Goal: Information Seeking & Learning: Learn about a topic

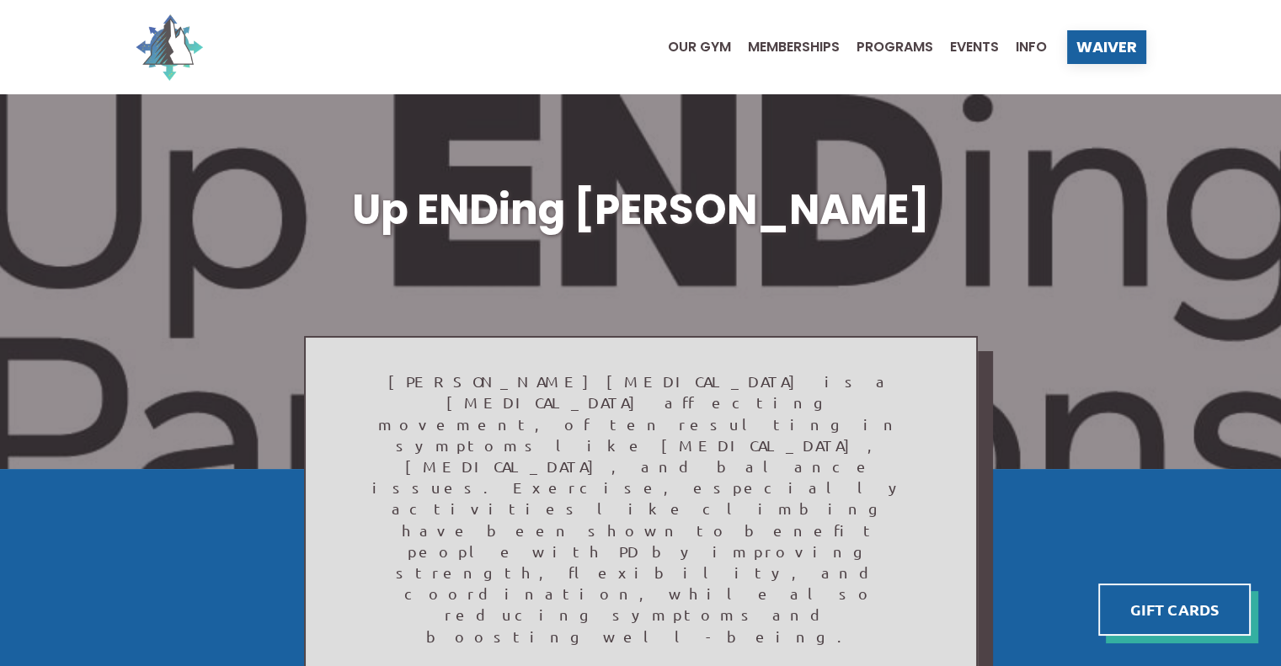
click at [157, 46] on img at bounding box center [169, 46] width 67 height 67
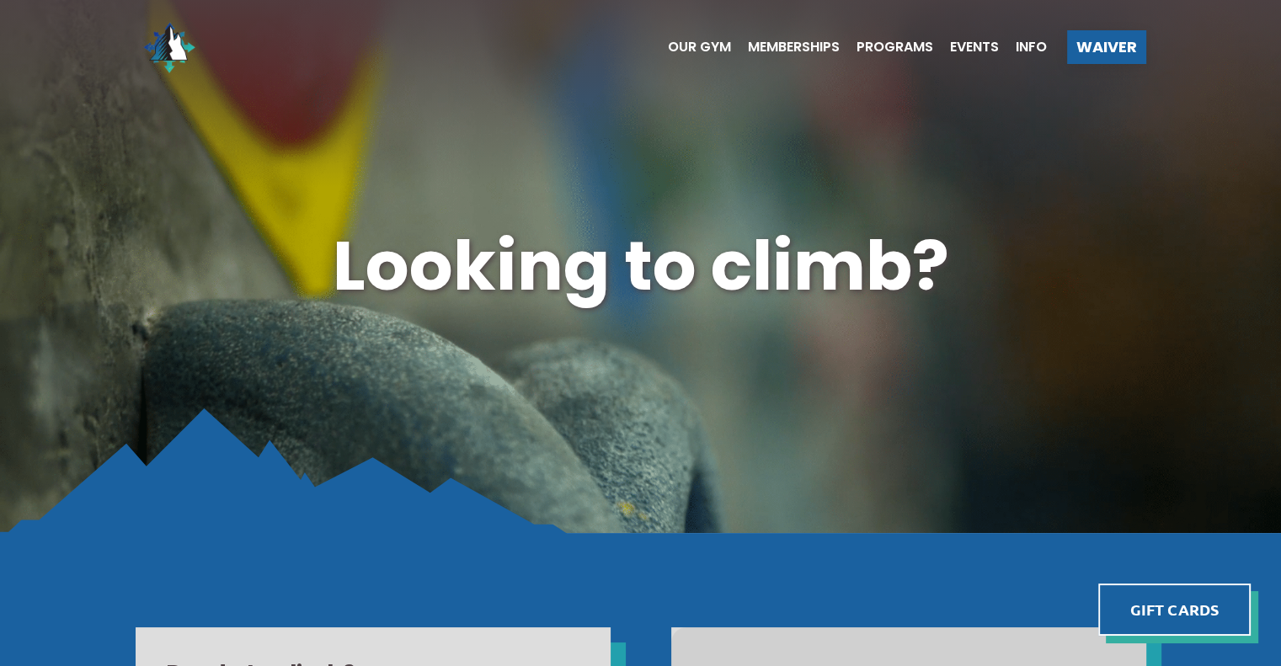
click at [694, 59] on ul "Our Gym Memberships Programs Events Info" at bounding box center [849, 46] width 396 height 67
click at [694, 50] on span "Our Gym" at bounding box center [699, 46] width 63 height 13
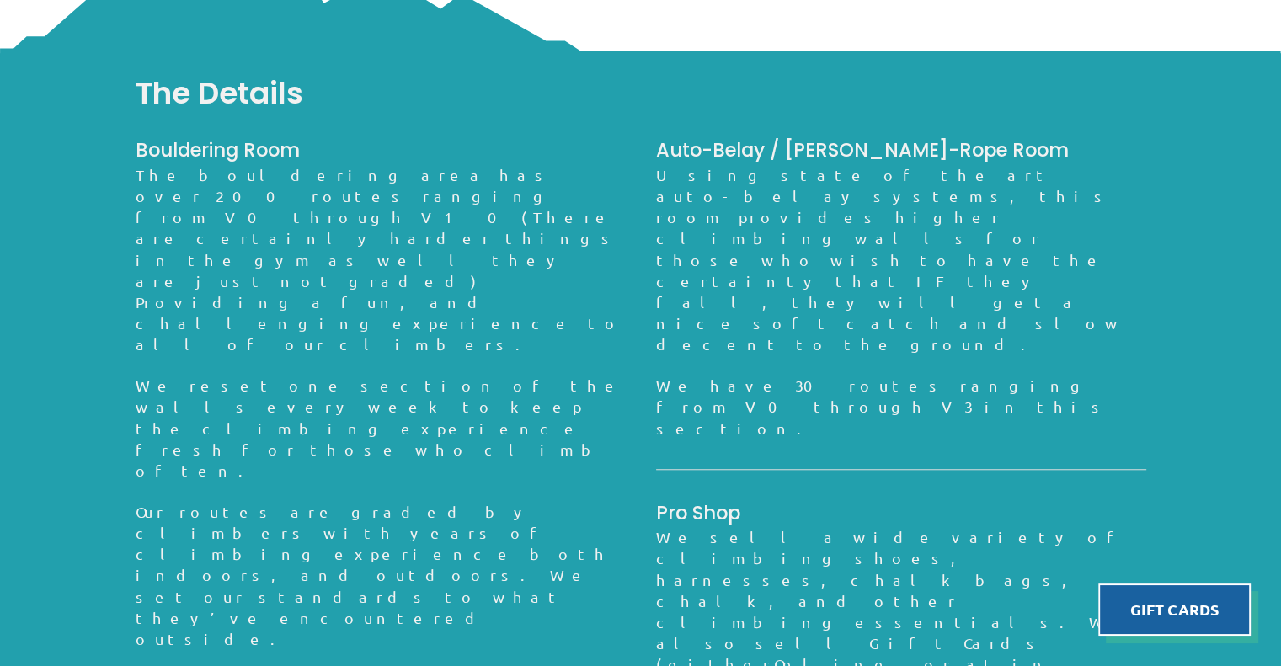
scroll to position [1265, 0]
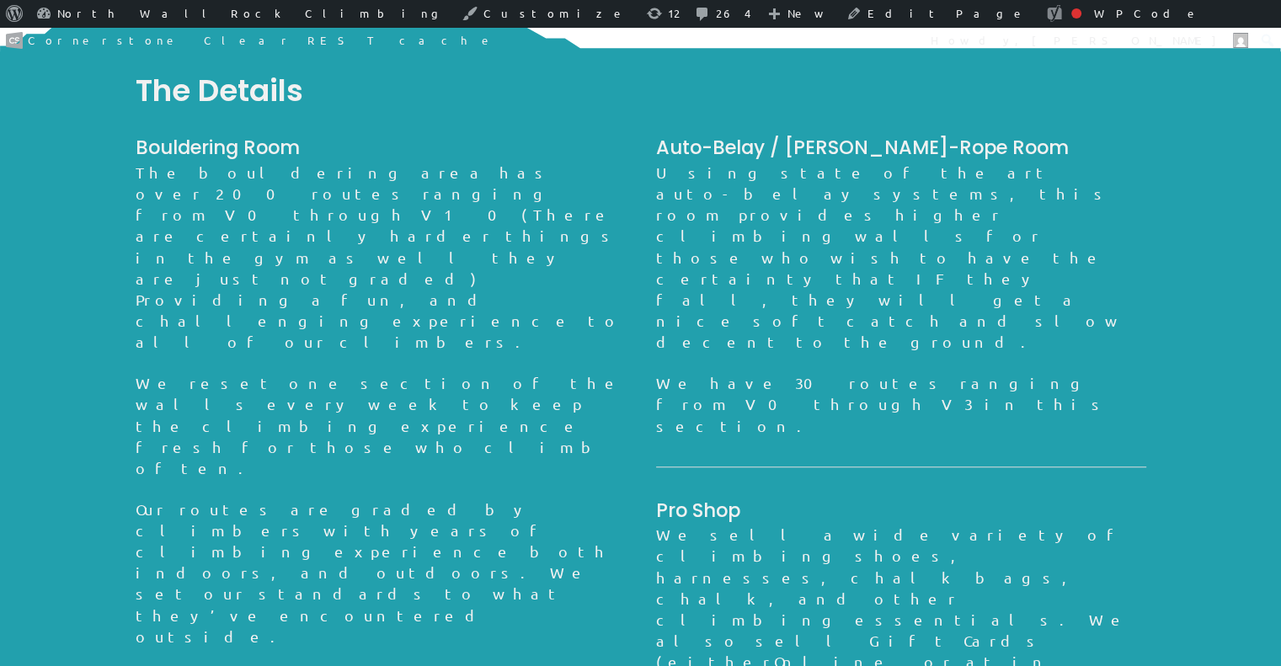
scroll to position [1263, 0]
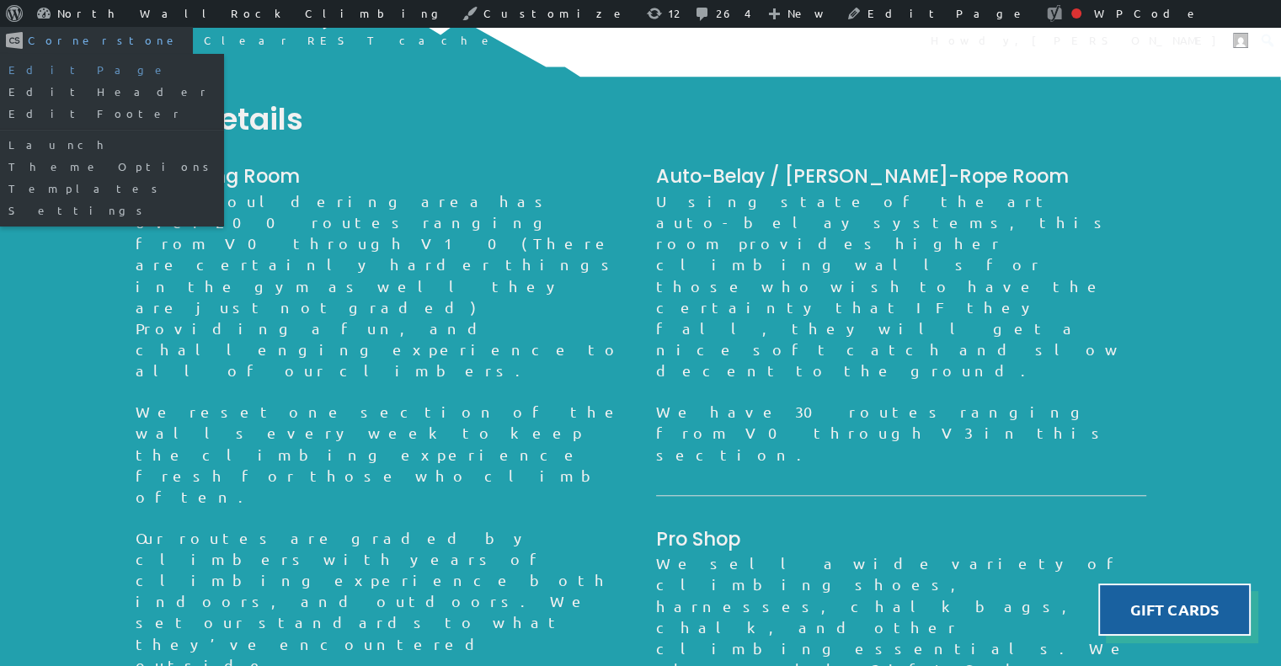
click at [224, 59] on link "Edit Page" at bounding box center [112, 70] width 224 height 22
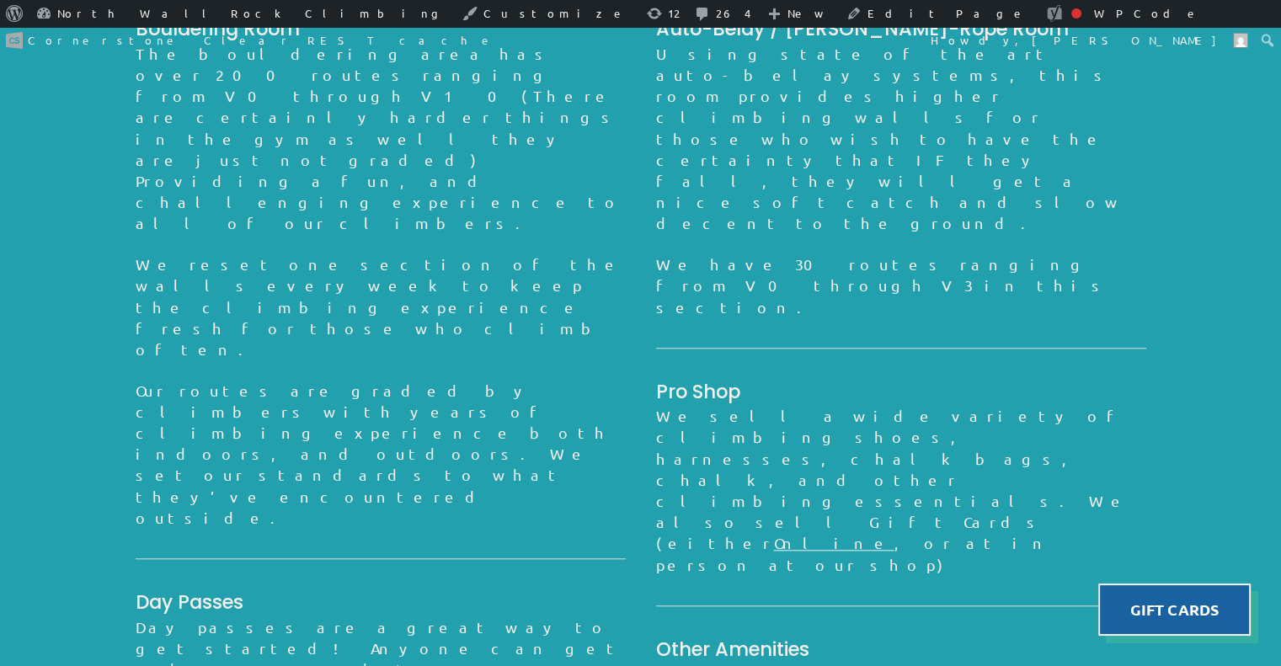
scroll to position [1493, 0]
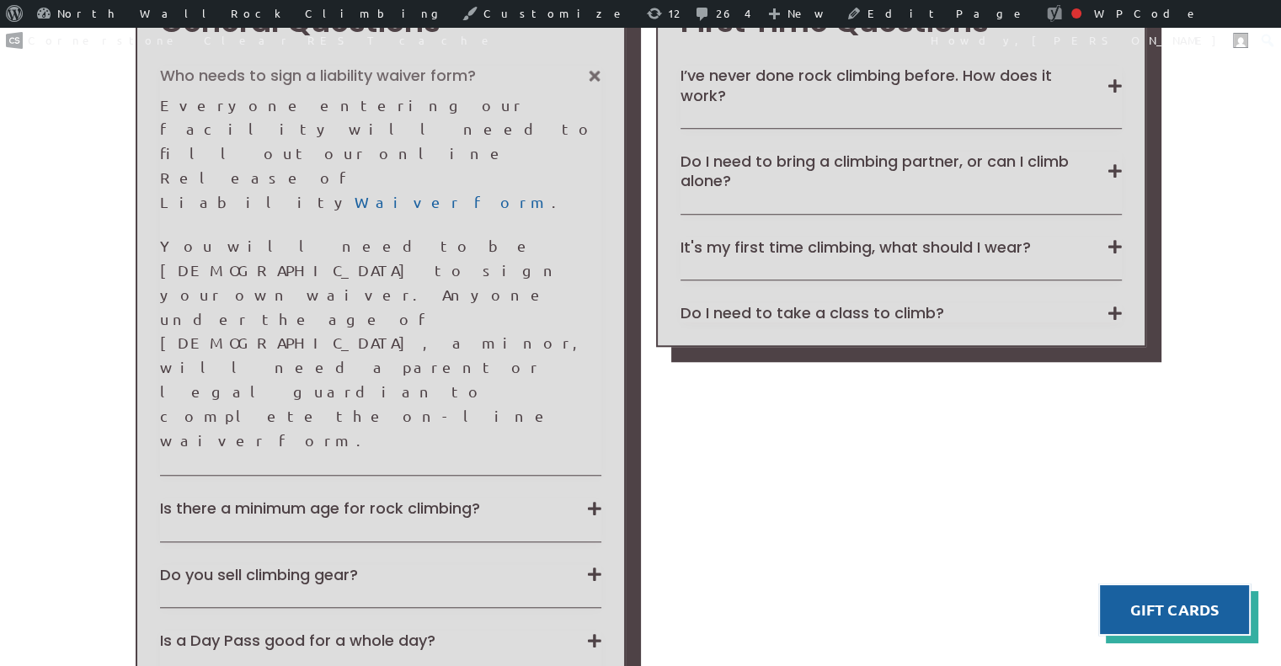
scroll to position [1377, 0]
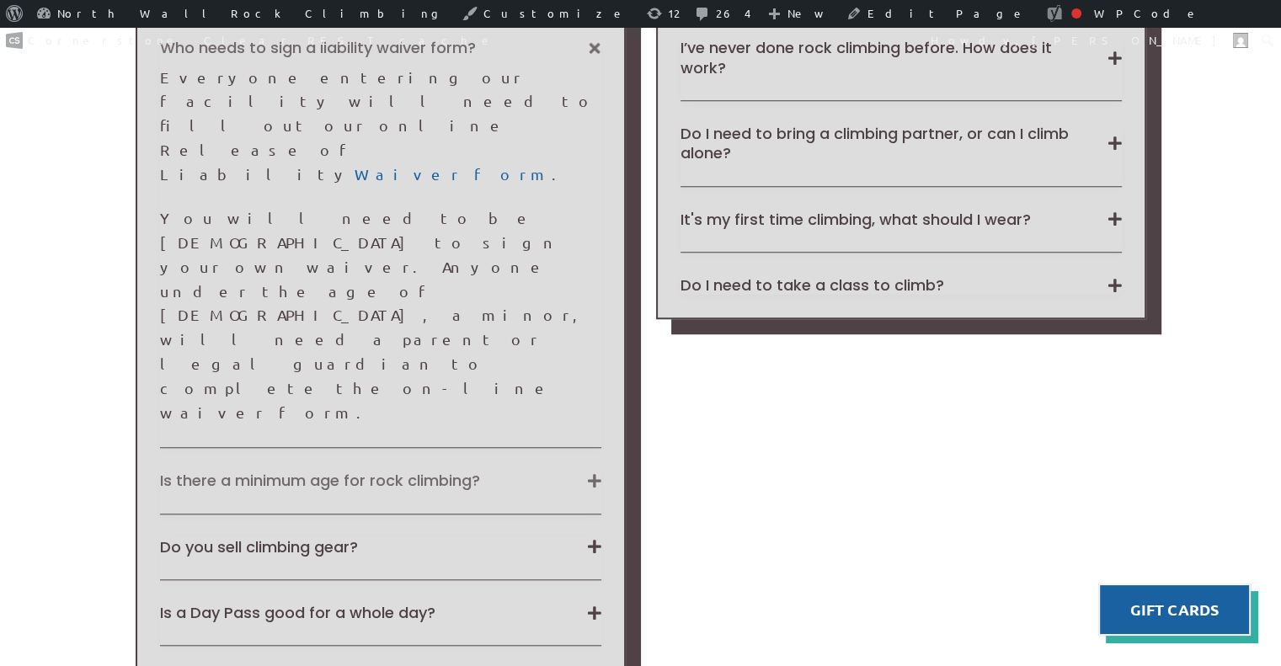
click at [586, 471] on button "Is there a minimum age for rock climbing?" at bounding box center [380, 480] width 441 height 19
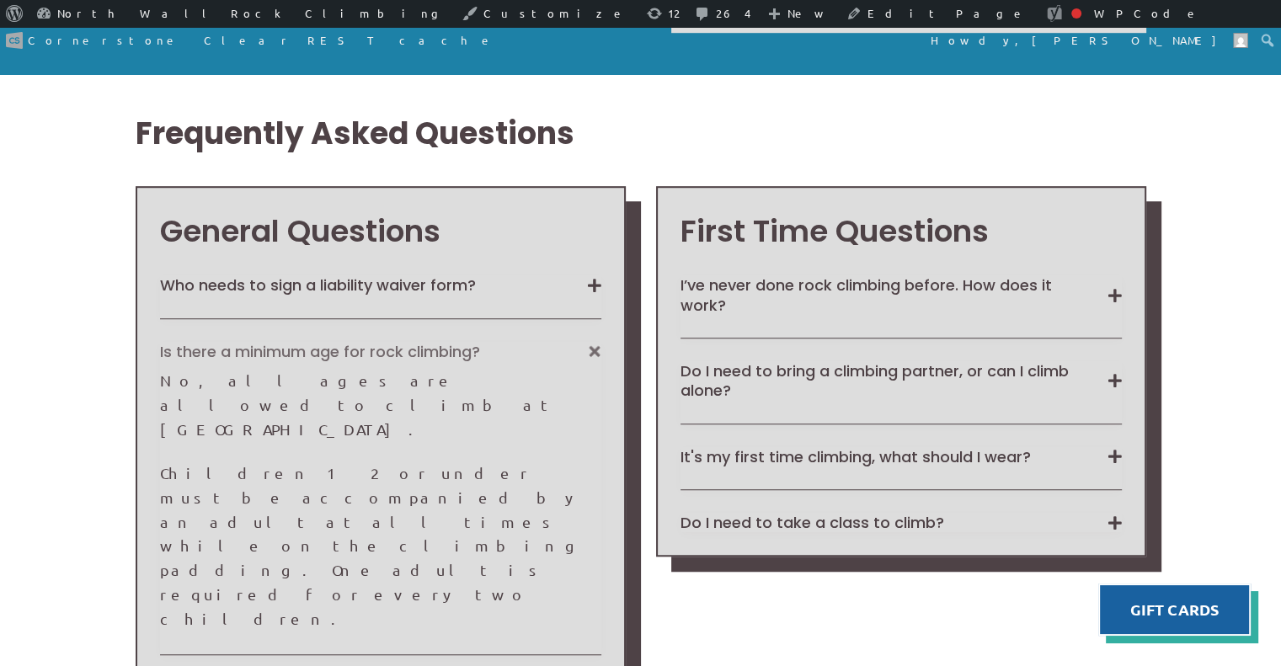
scroll to position [1138, 0]
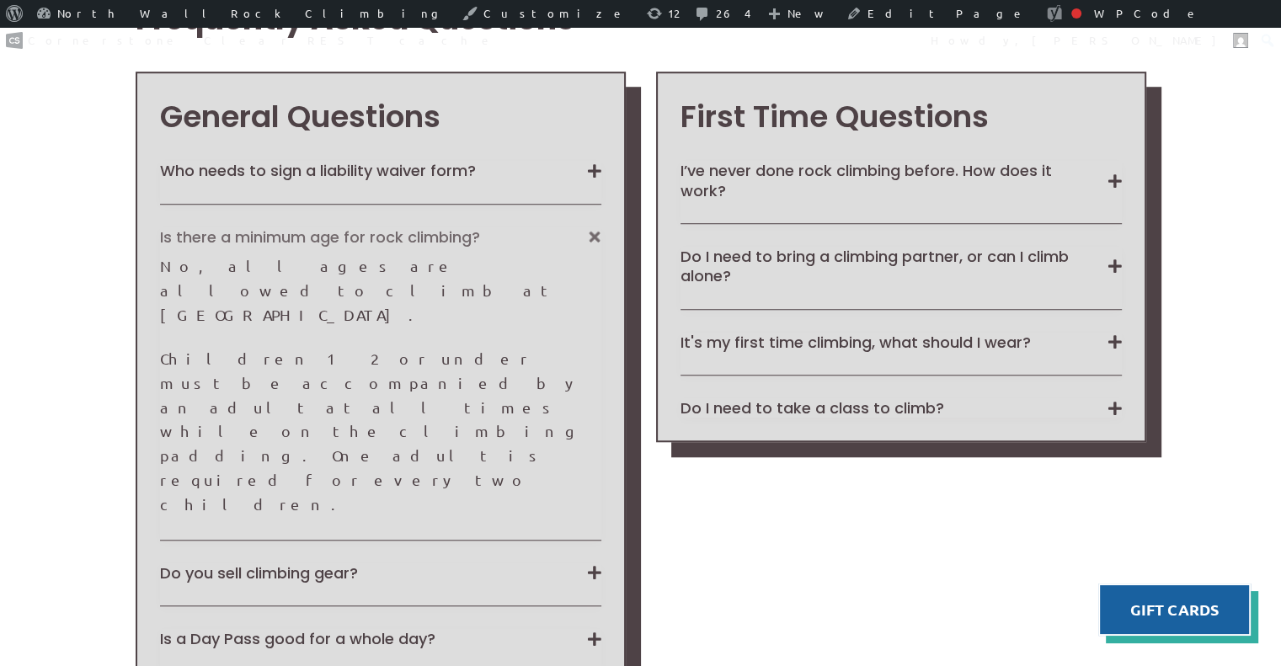
click at [767, 390] on div "I’ve never done rock climbing before. How does it work? First, please fill out …" at bounding box center [900, 289] width 441 height 257
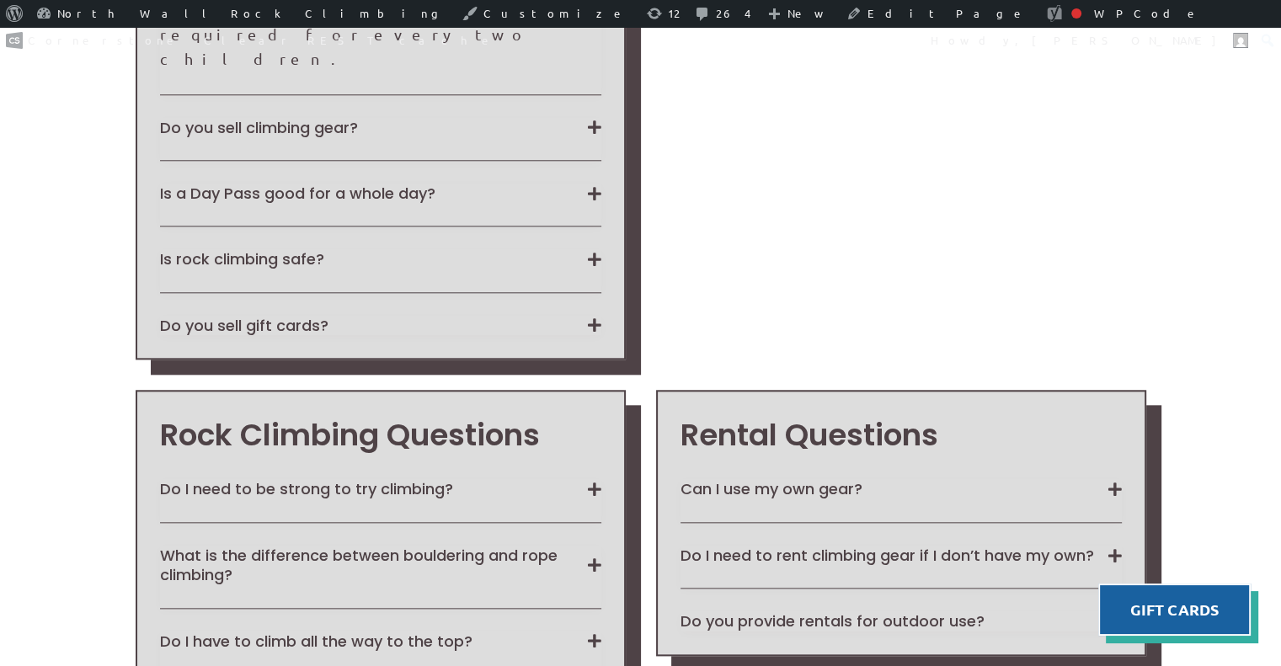
scroll to position [1701, 0]
click at [777, 488] on div "Rental Questions Can I use my own gear? Yes. You may use any of your own gear i…" at bounding box center [901, 522] width 490 height 266
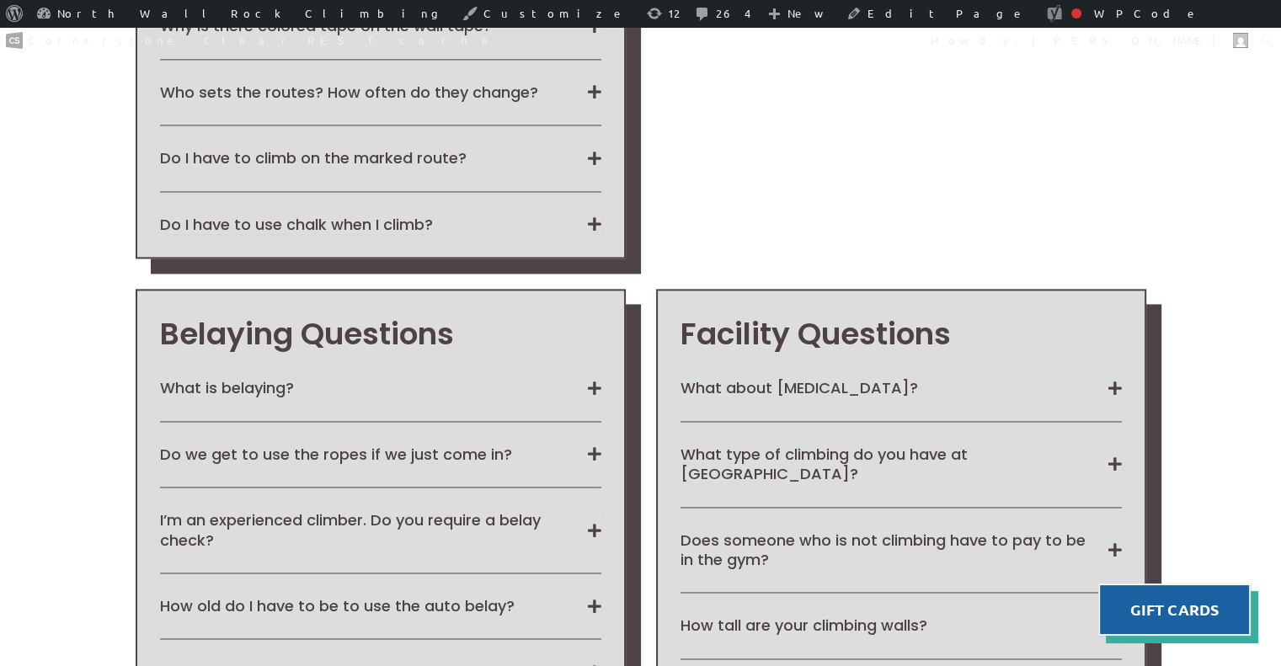
scroll to position [2408, 0]
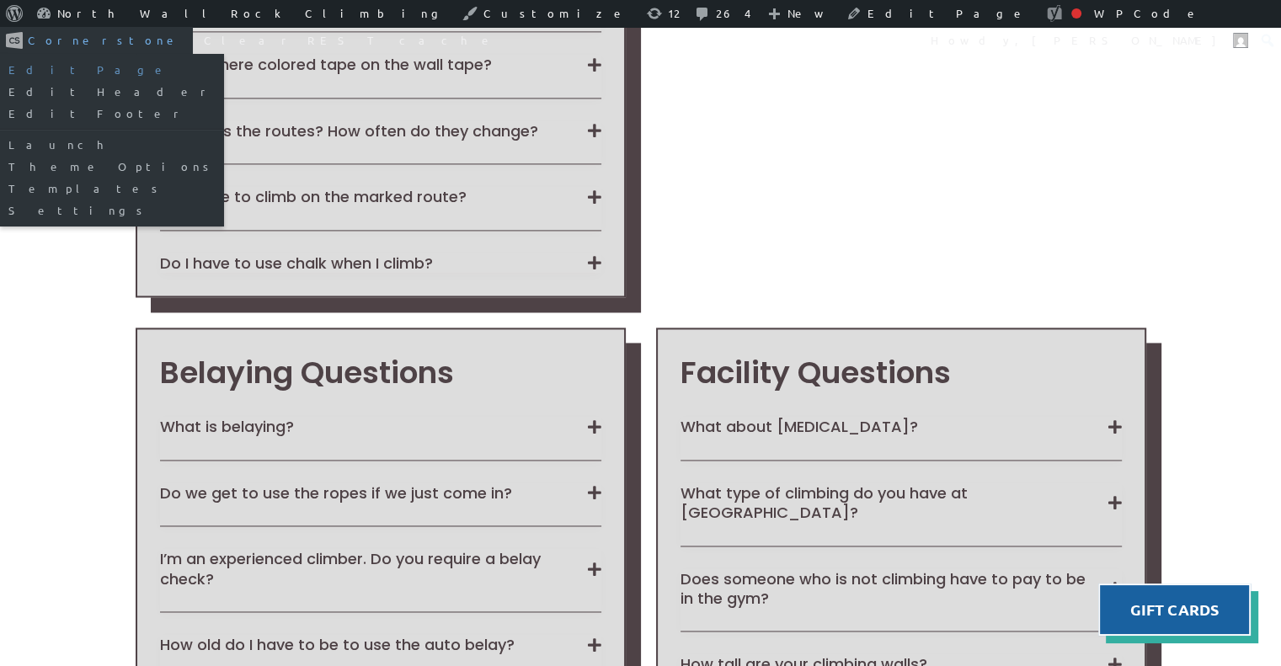
click at [224, 59] on link "Edit Page" at bounding box center [112, 70] width 224 height 22
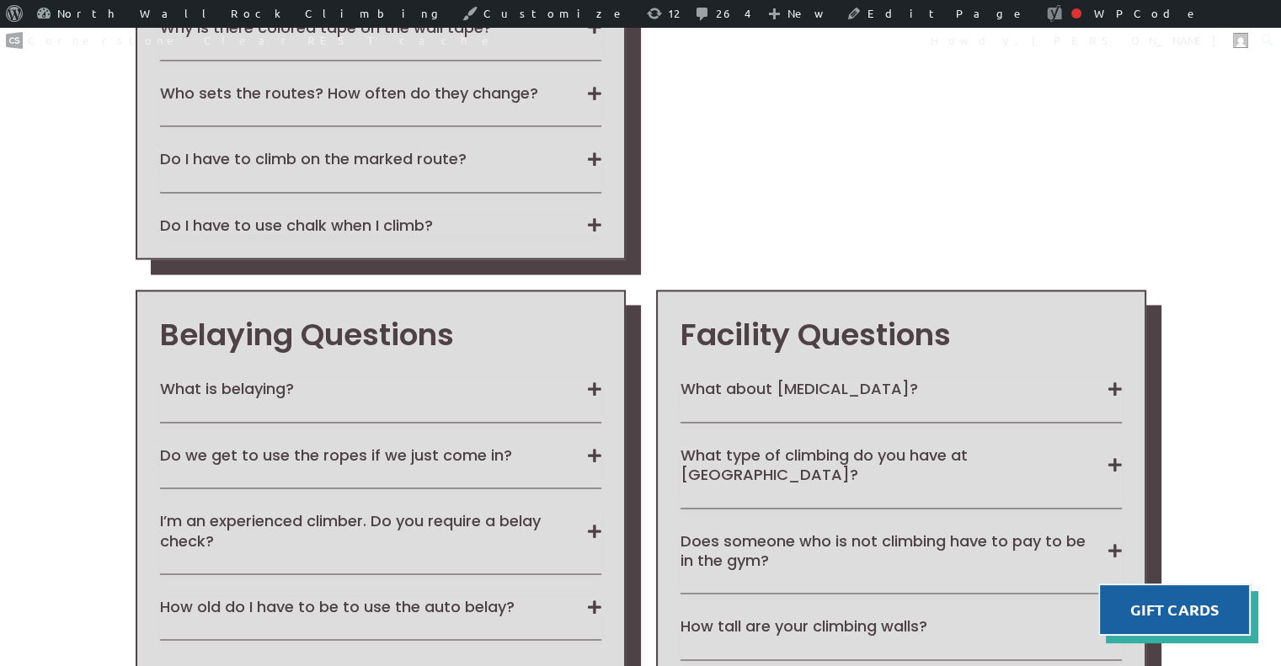
scroll to position [2559, 0]
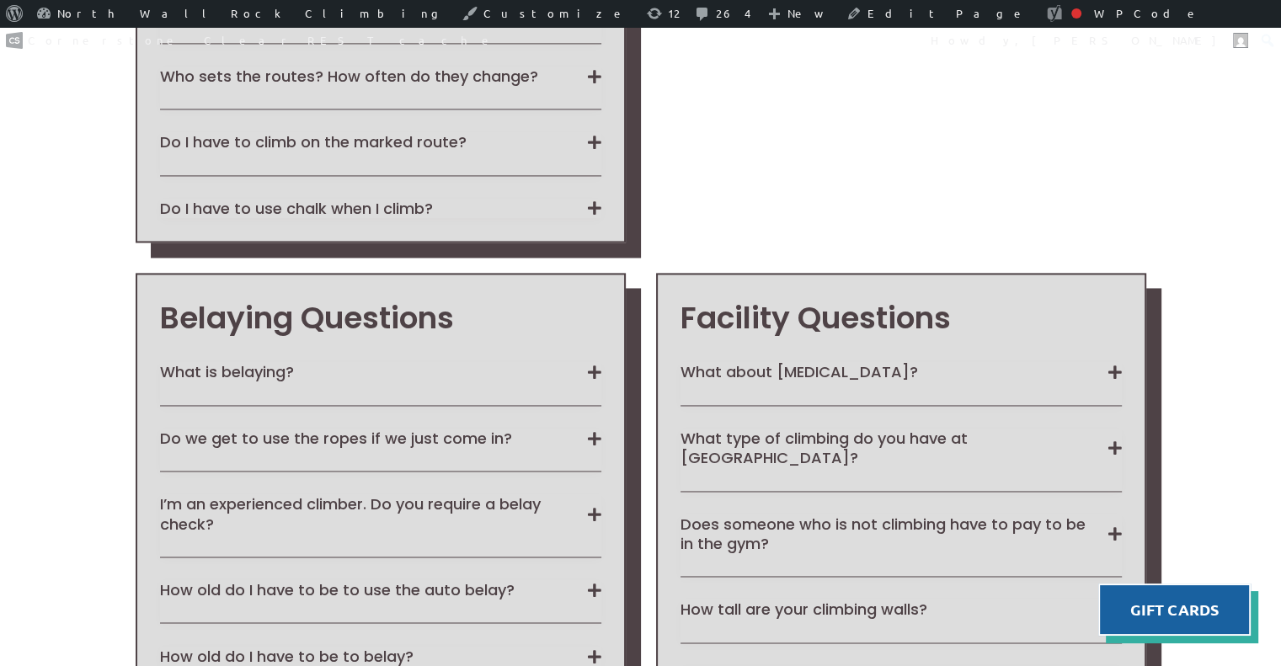
click at [899, 273] on div "Facility Questions What about COVID? We have a lot to say about the whole situa…" at bounding box center [901, 525] width 490 height 504
click at [892, 362] on button "What about COVID?" at bounding box center [900, 371] width 441 height 19
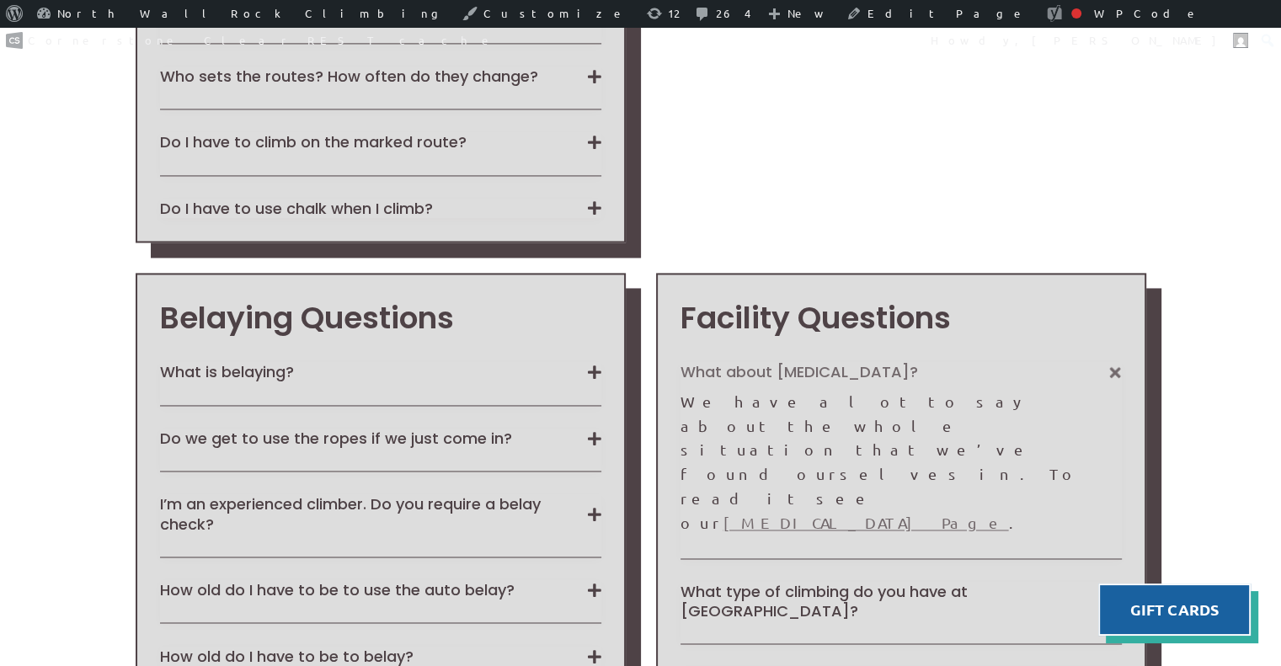
click at [936, 514] on link "COVID-19 Page" at bounding box center [865, 523] width 285 height 18
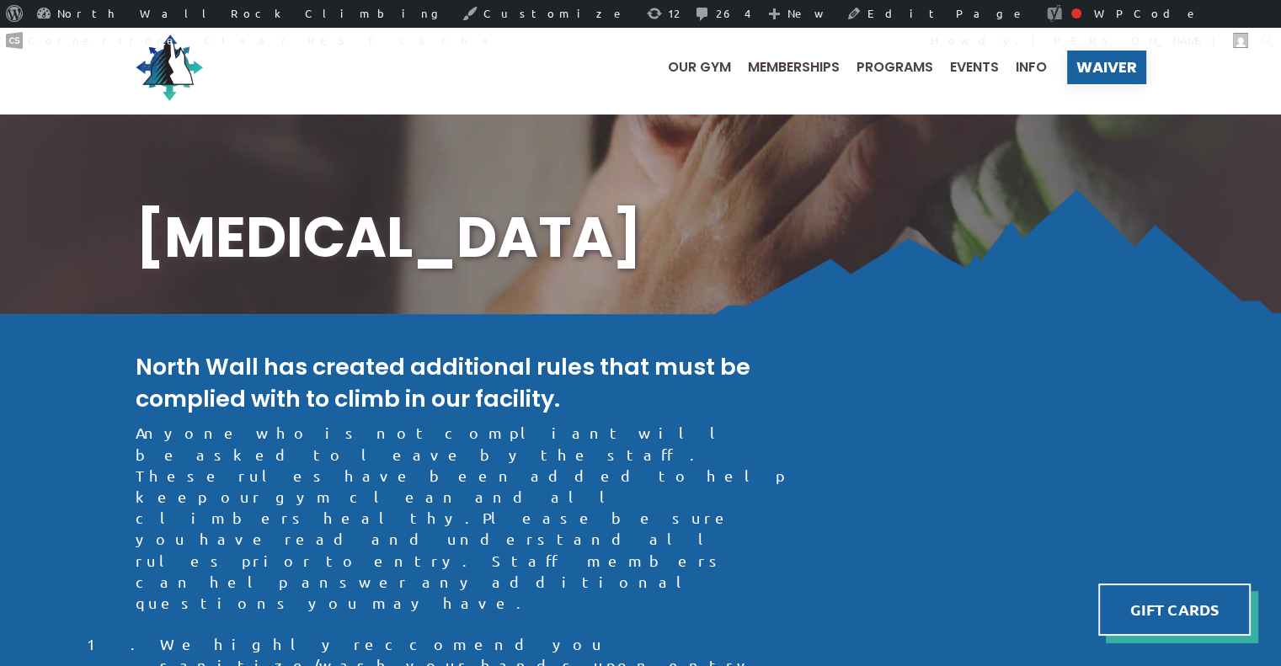
scroll to position [6, 0]
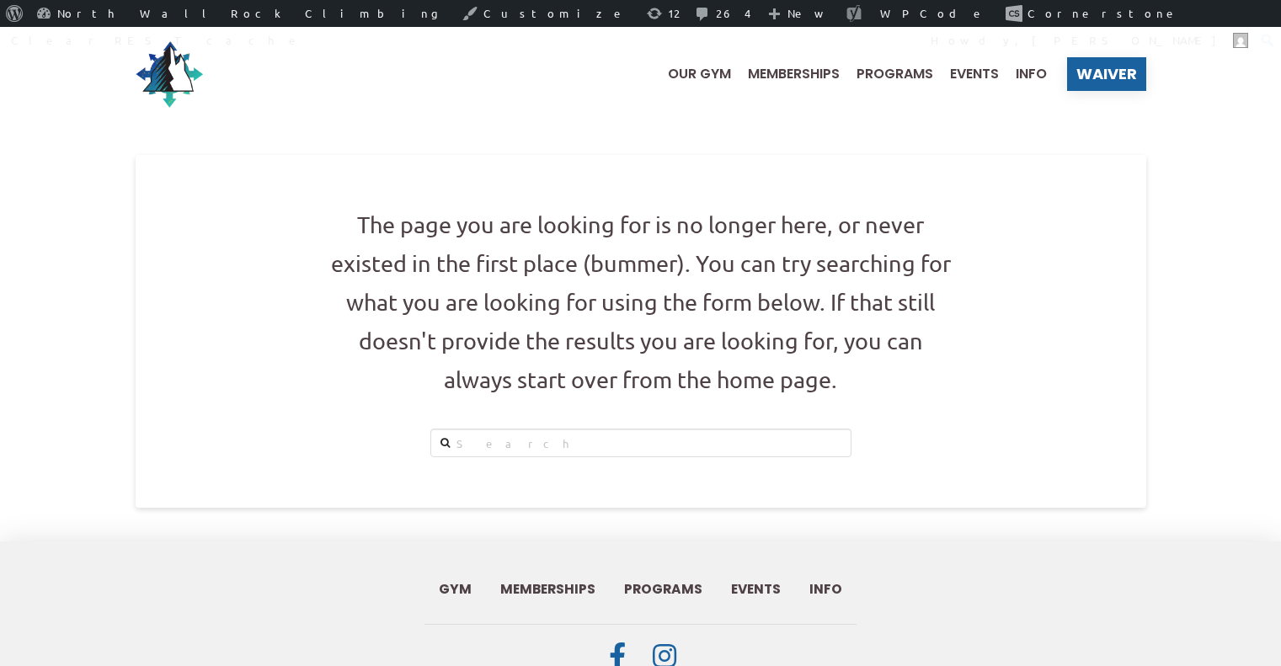
scroll to position [6, 0]
